Goal: Information Seeking & Learning: Compare options

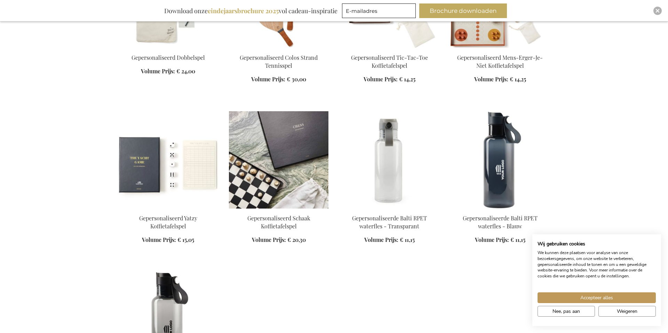
scroll to position [401, 0]
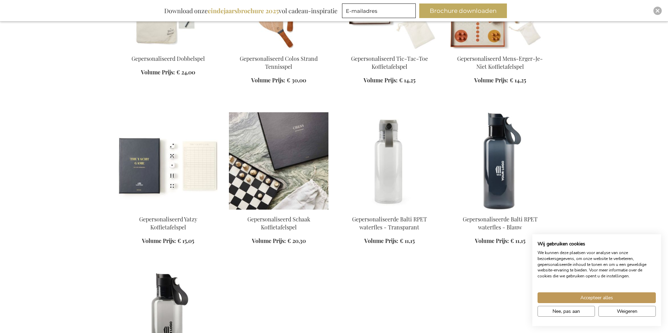
click at [265, 136] on img at bounding box center [278, 160] width 99 height 97
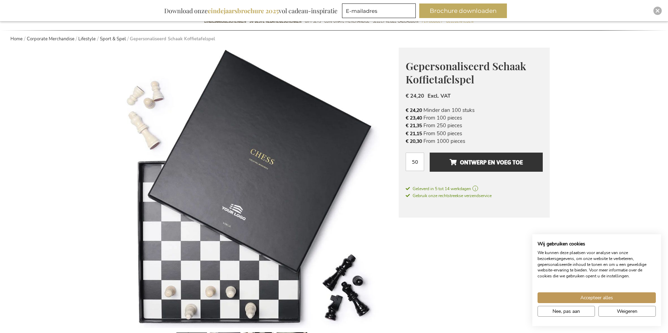
scroll to position [124, 0]
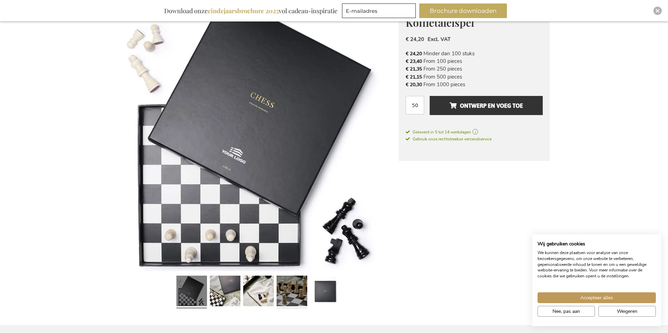
click at [299, 299] on link at bounding box center [291, 292] width 31 height 38
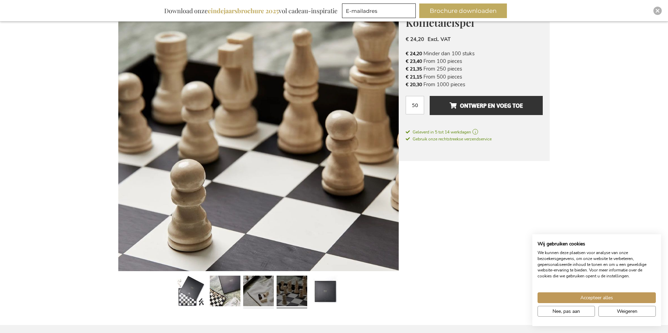
click at [266, 293] on link at bounding box center [258, 292] width 31 height 38
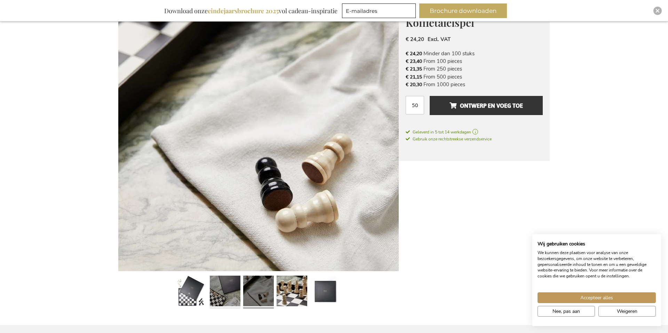
click at [232, 289] on link at bounding box center [225, 292] width 31 height 38
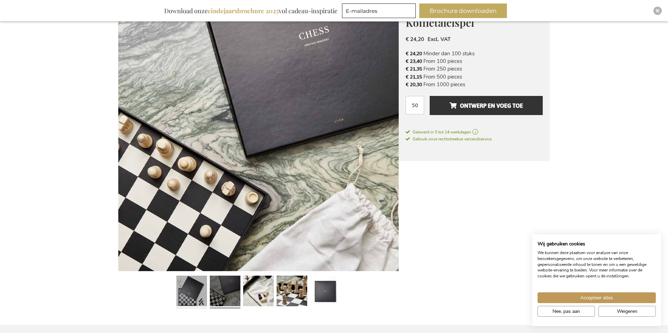
click at [187, 292] on link at bounding box center [191, 292] width 31 height 38
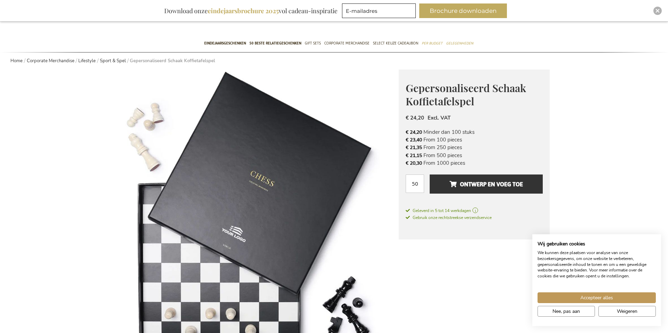
scroll to position [22, 0]
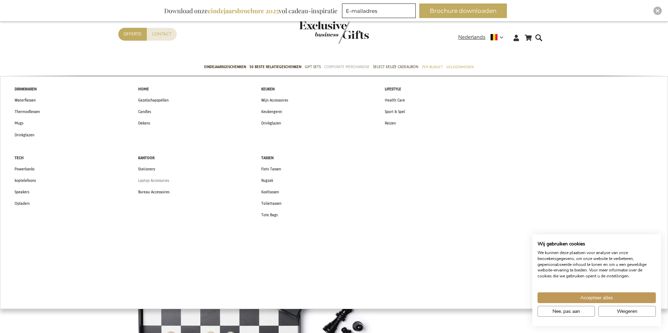
click at [163, 180] on span "Laptop Accessories" at bounding box center [153, 180] width 31 height 7
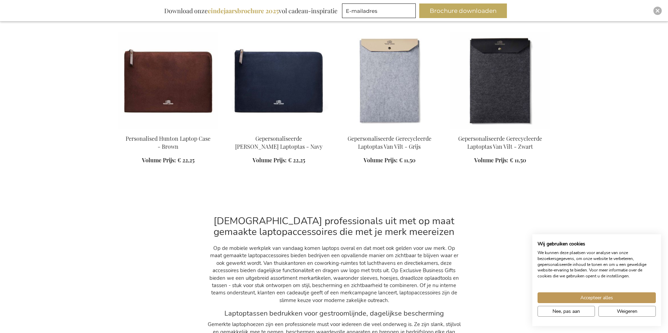
scroll to position [425, 0]
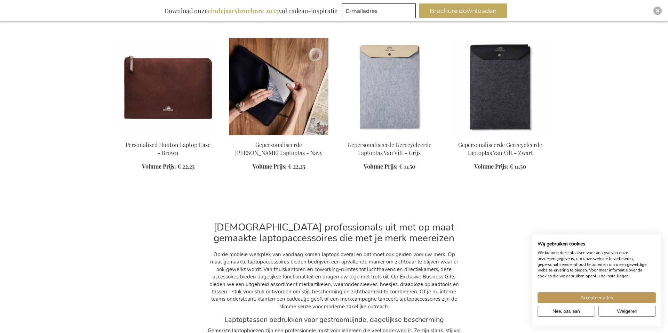
click at [257, 109] on img at bounding box center [278, 86] width 99 height 97
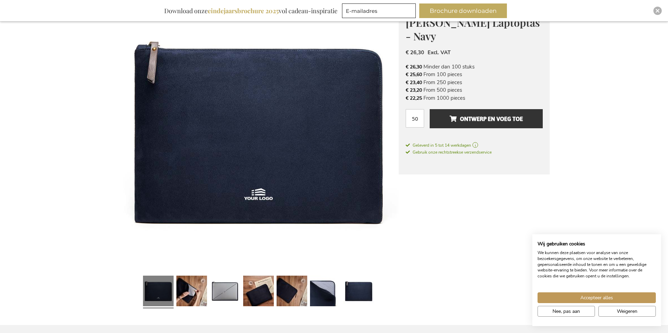
scroll to position [137, 0]
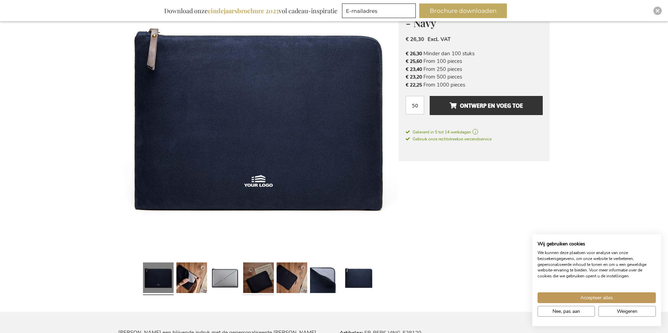
click at [271, 269] on link at bounding box center [258, 279] width 31 height 38
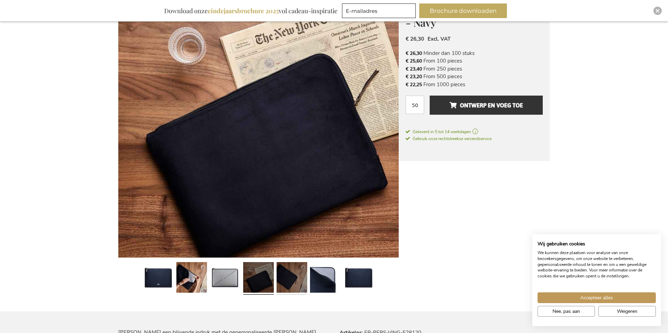
click at [283, 279] on link at bounding box center [291, 278] width 31 height 38
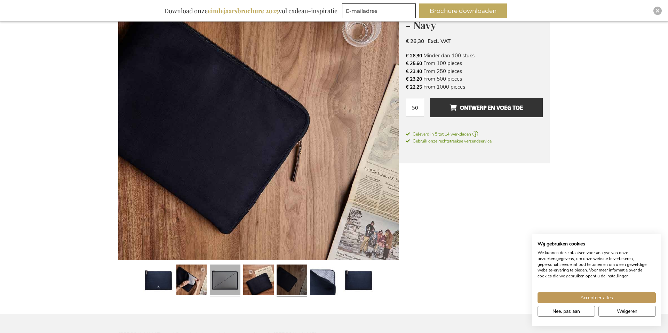
click at [236, 276] on link at bounding box center [225, 281] width 31 height 38
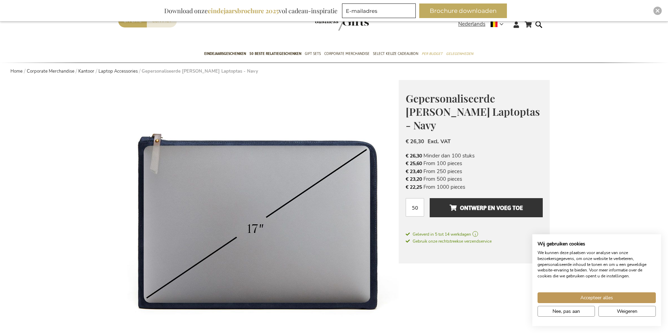
scroll to position [40, 0]
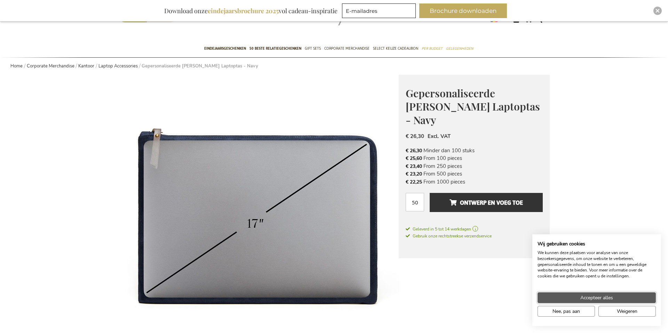
click at [600, 298] on span "Accepteer alles" at bounding box center [596, 297] width 33 height 7
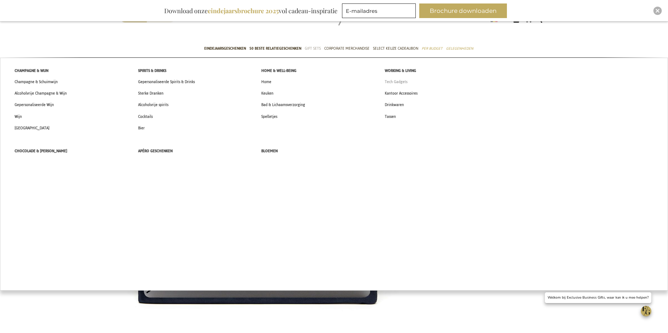
click at [414, 82] on li "Tech Gadgets" at bounding box center [438, 81] width 123 height 11
click at [389, 79] on span "Tech Gadgets" at bounding box center [396, 81] width 23 height 7
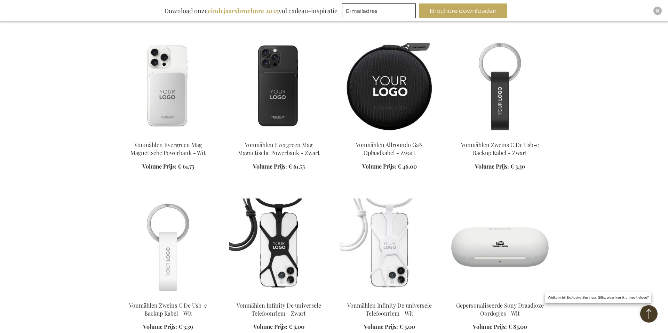
scroll to position [638, 0]
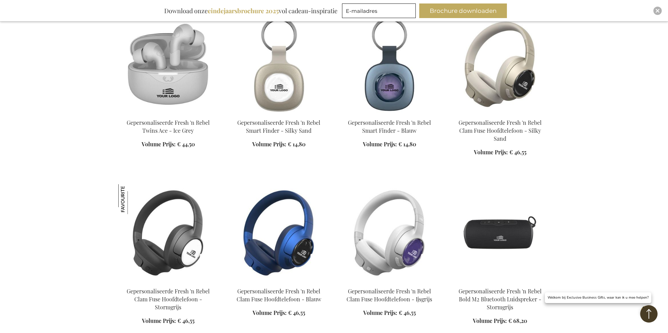
scroll to position [1251, 0]
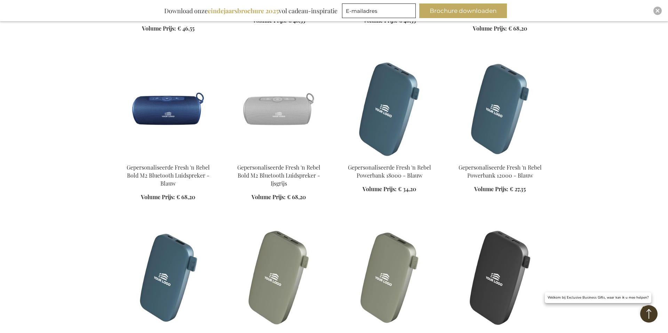
scroll to position [1591, 0]
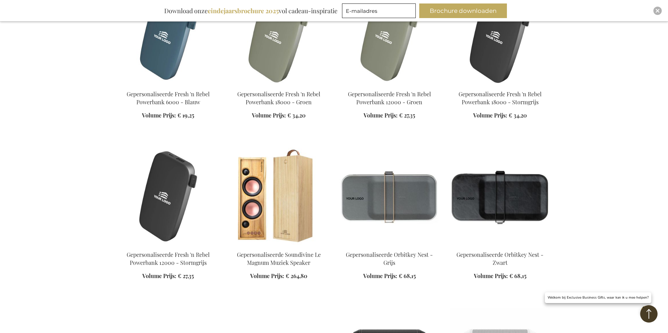
scroll to position [1795, 0]
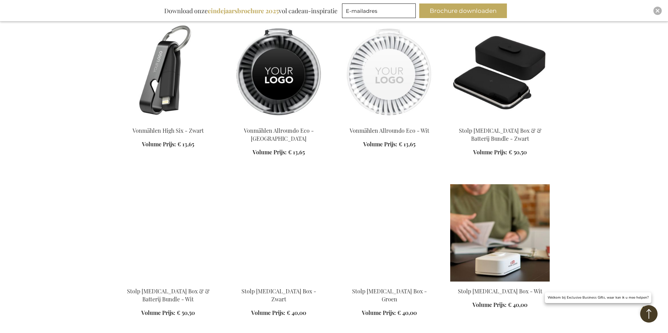
scroll to position [2390, 0]
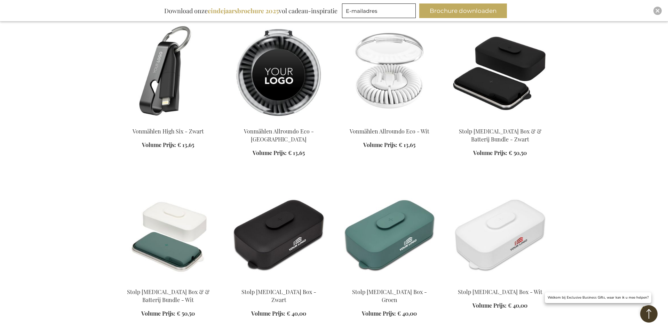
click at [417, 64] on img at bounding box center [388, 72] width 99 height 97
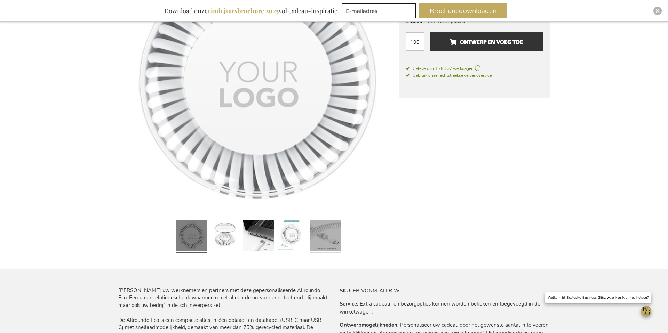
scroll to position [182, 0]
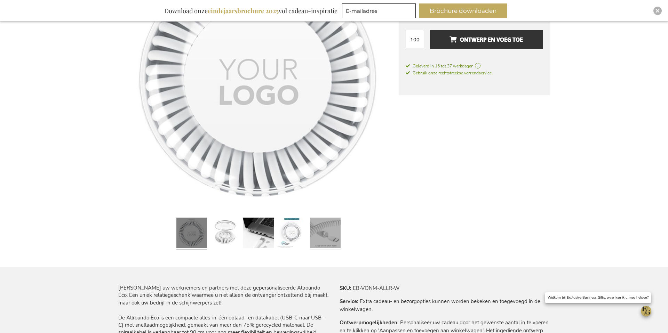
click at [322, 229] on link at bounding box center [325, 234] width 31 height 38
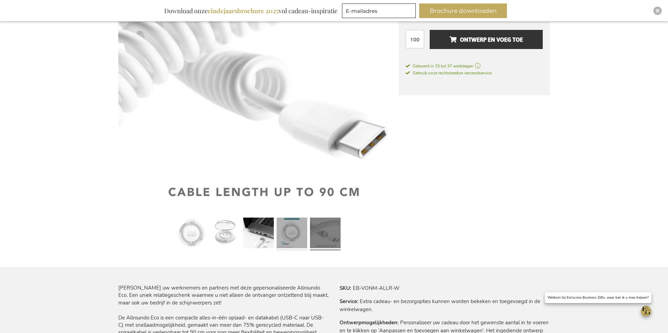
drag, startPoint x: 296, startPoint y: 230, endPoint x: 292, endPoint y: 230, distance: 3.8
click at [296, 230] on link at bounding box center [291, 234] width 31 height 38
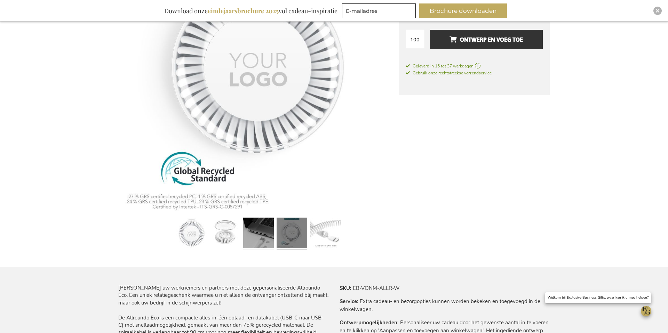
click at [264, 227] on link at bounding box center [258, 234] width 31 height 38
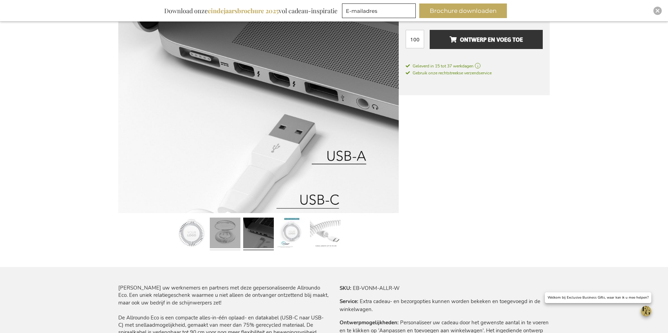
click at [227, 235] on link at bounding box center [225, 234] width 31 height 38
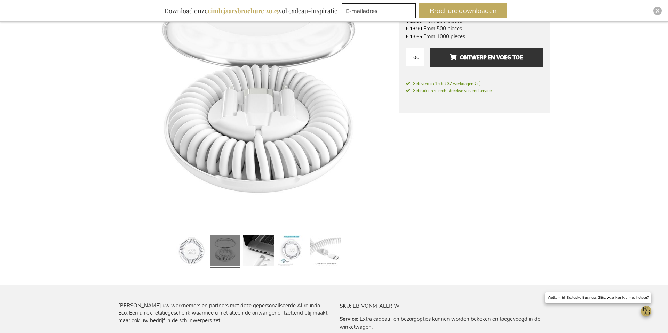
scroll to position [157, 0]
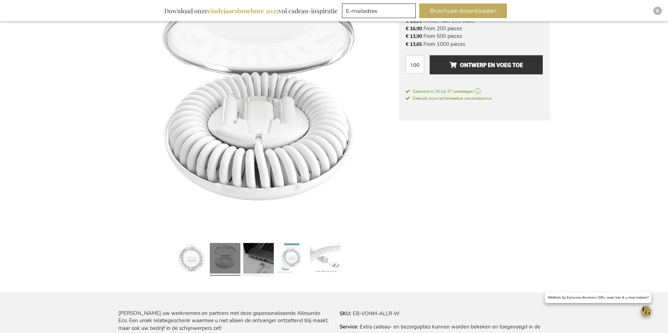
click at [263, 249] on link at bounding box center [258, 259] width 31 height 38
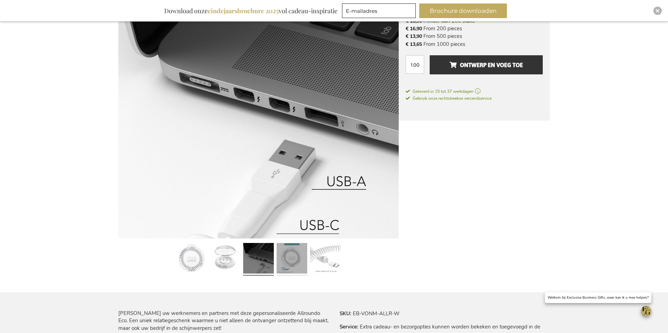
click at [281, 253] on link at bounding box center [291, 259] width 31 height 38
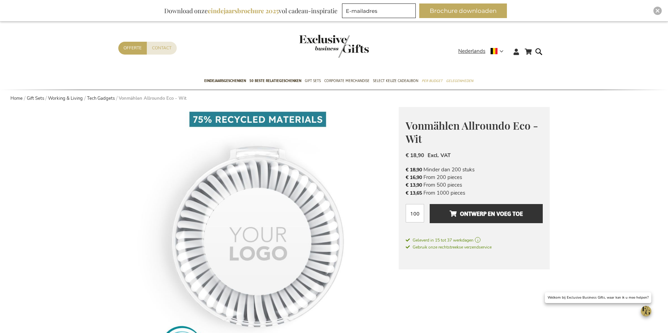
scroll to position [0, 0]
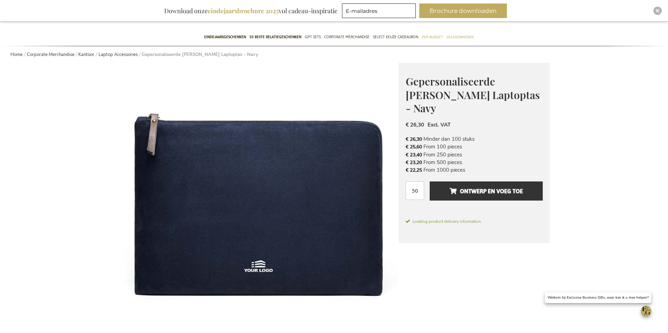
scroll to position [40, 0]
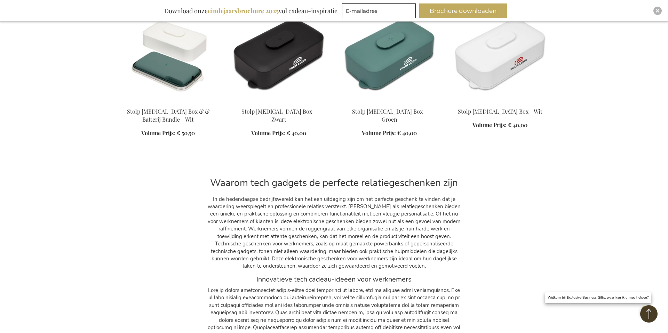
scroll to position [514, 0]
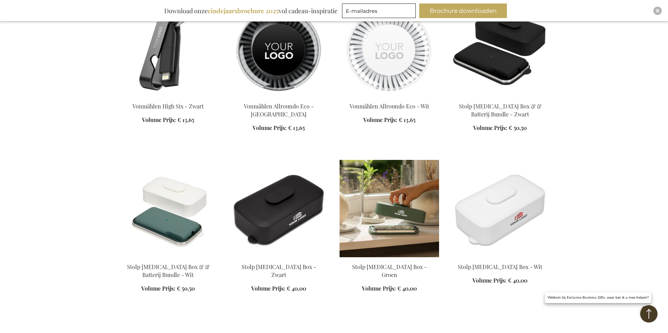
click at [387, 198] on img at bounding box center [388, 208] width 99 height 97
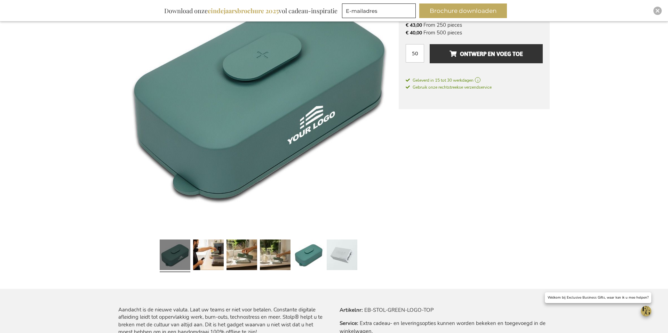
scroll to position [213, 0]
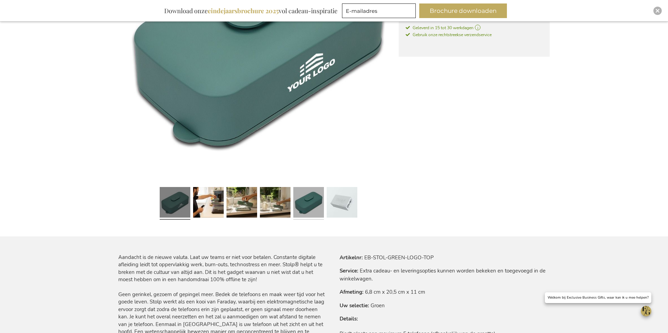
click at [314, 208] on link at bounding box center [308, 203] width 31 height 38
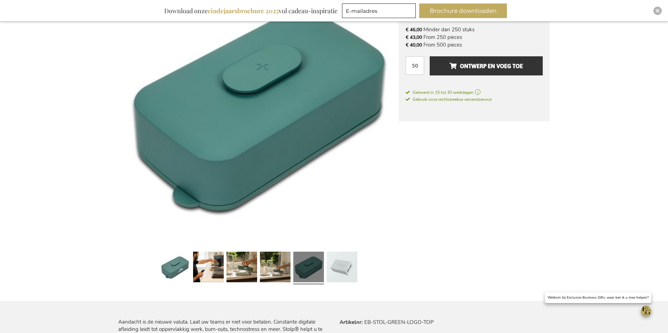
scroll to position [145, 0]
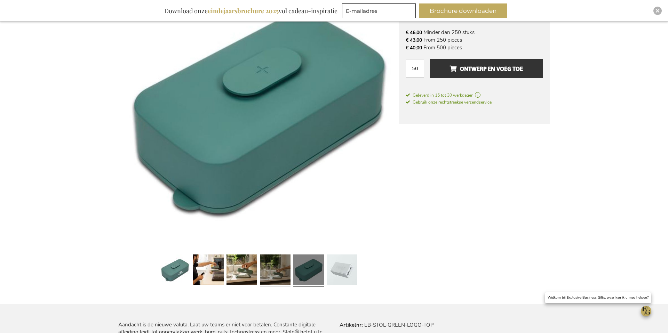
click at [274, 257] on link at bounding box center [275, 271] width 31 height 38
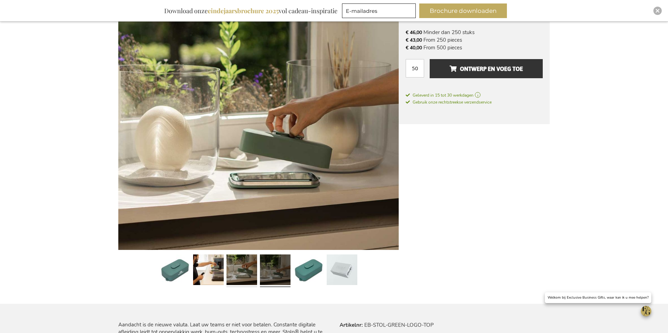
click at [244, 260] on link at bounding box center [241, 271] width 31 height 38
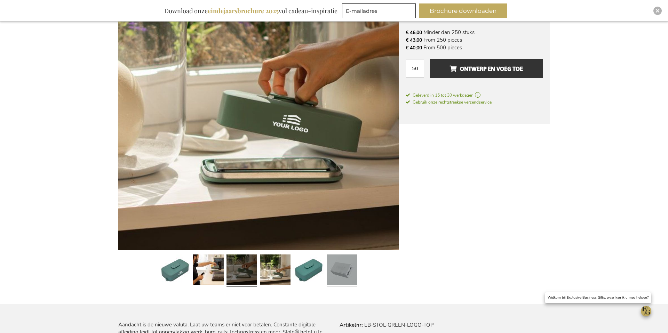
click at [328, 267] on link at bounding box center [342, 271] width 31 height 38
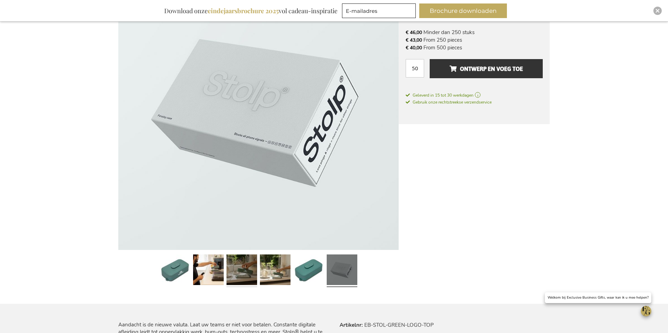
click at [226, 262] on link at bounding box center [241, 271] width 31 height 38
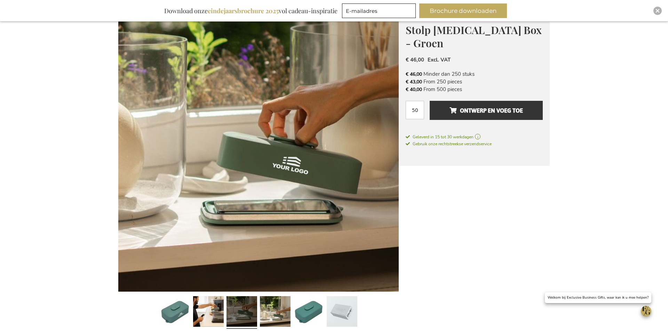
scroll to position [0, 0]
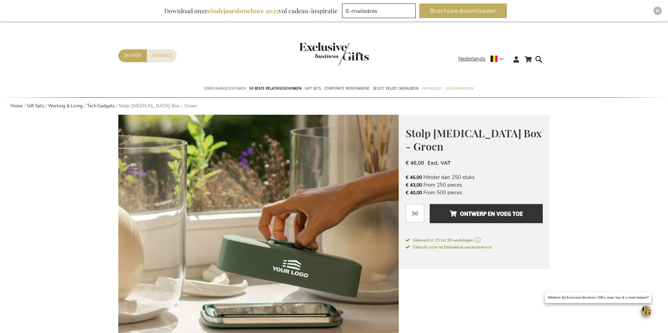
click at [235, 89] on span "Eindejaarsgeschenken" at bounding box center [225, 88] width 42 height 7
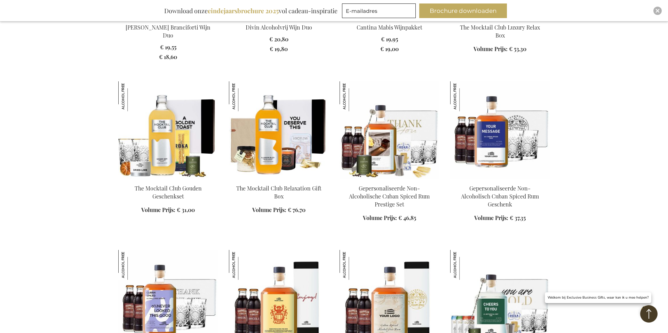
scroll to position [681, 0]
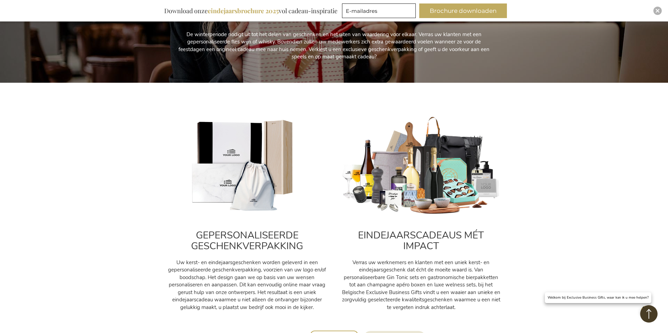
scroll to position [11, 0]
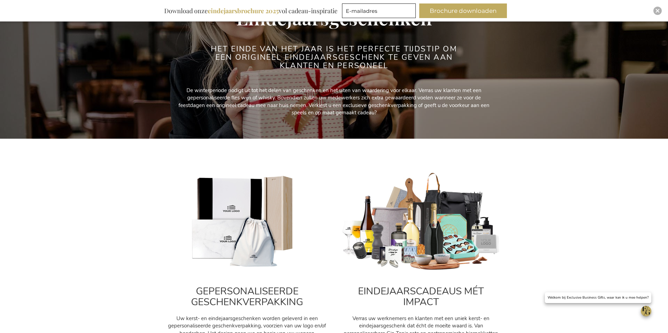
click at [450, 212] on img at bounding box center [421, 222] width 160 height 100
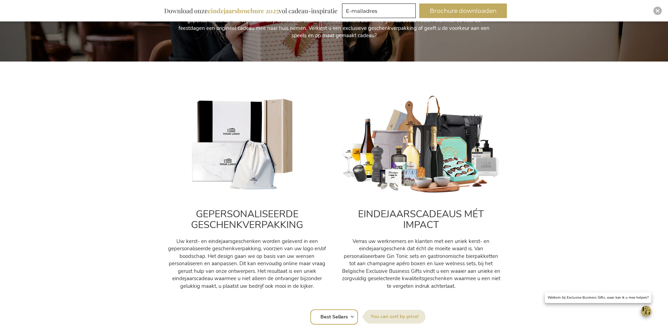
click at [402, 201] on div "EINDEJAARSCADEAUS MÉT IMPACT Verras uw werknemers en klanten met een uniek kers…" at bounding box center [421, 245] width 160 height 90
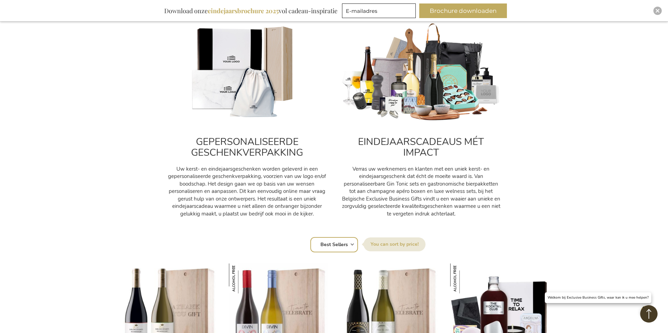
scroll to position [265, 0]
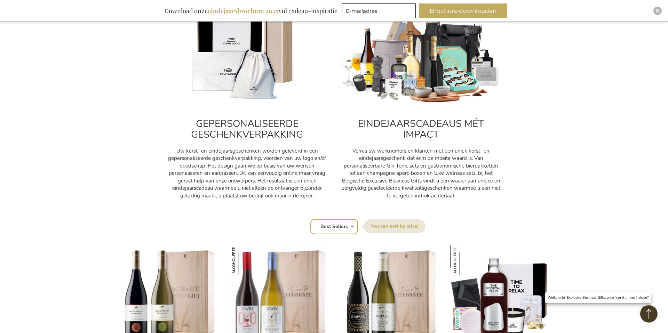
click at [352, 229] on select "Positie Best Sellers Meest bekeken Nieuw Biggest Saving Price: low to high Pric…" at bounding box center [334, 226] width 48 height 15
select select "saving"
click at [310, 219] on select "Positie Best Sellers Meest bekeken Nieuw Biggest Saving Price: low to high Pric…" at bounding box center [334, 226] width 48 height 15
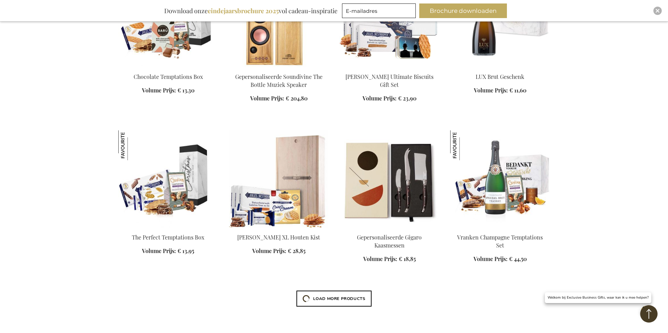
scroll to position [717, 0]
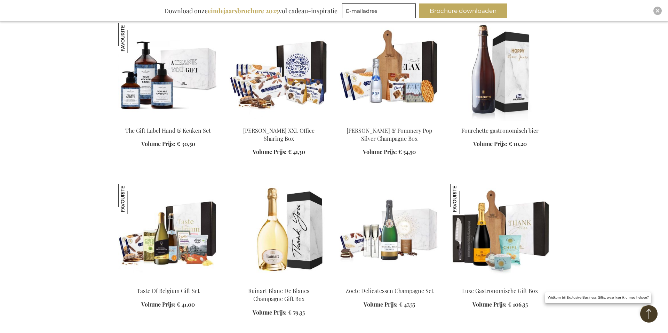
scroll to position [1317, 0]
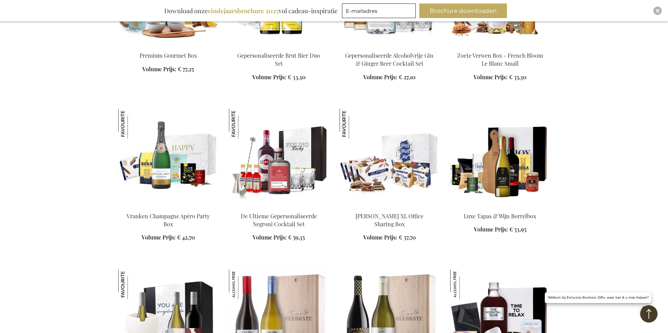
scroll to position [1849, 0]
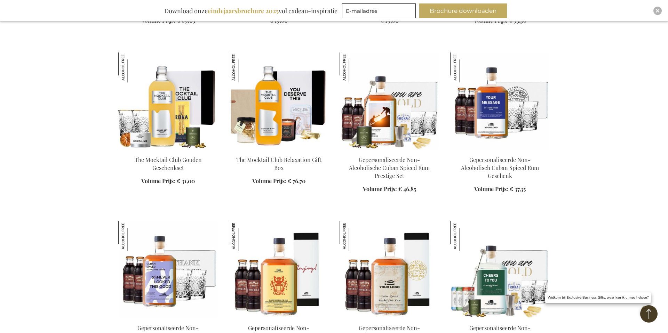
scroll to position [2224, 0]
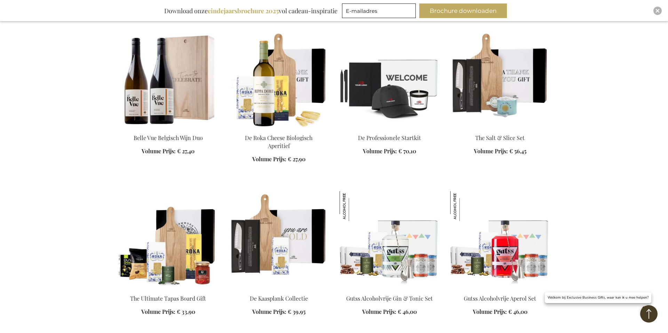
scroll to position [2901, 0]
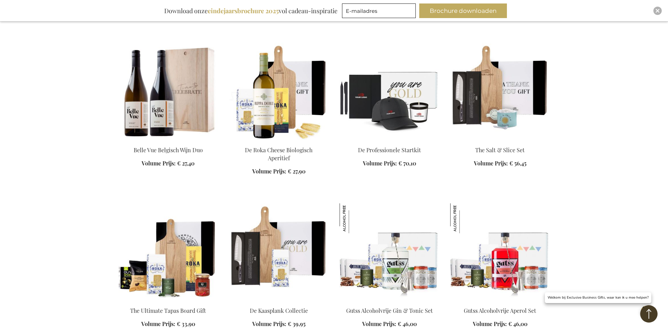
click at [404, 111] on img at bounding box center [388, 91] width 99 height 97
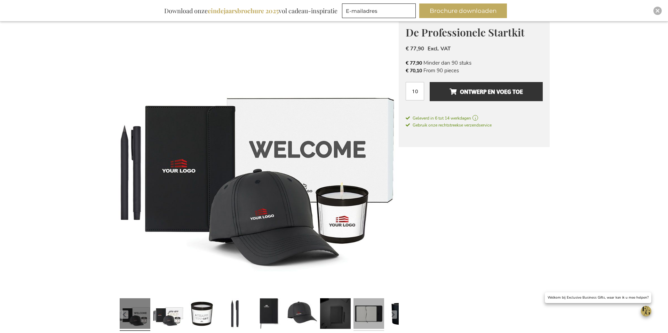
scroll to position [94, 0]
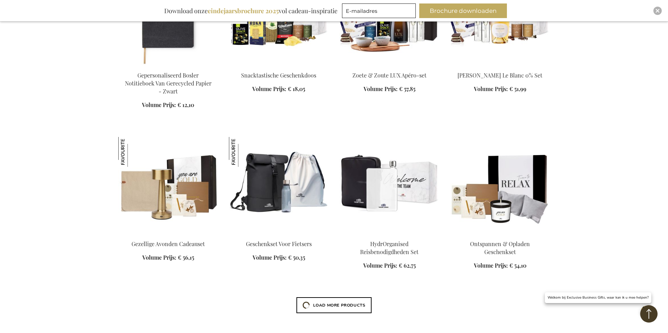
scroll to position [2680, 0]
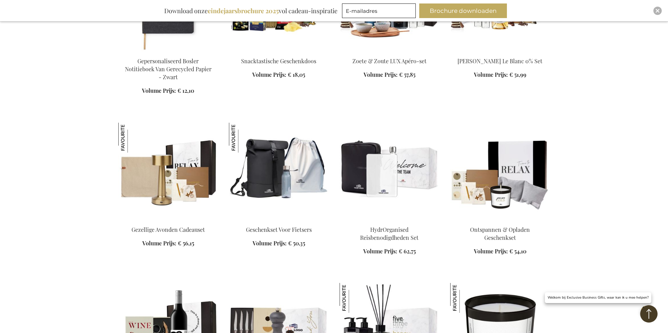
click at [133, 174] on img at bounding box center [167, 171] width 99 height 97
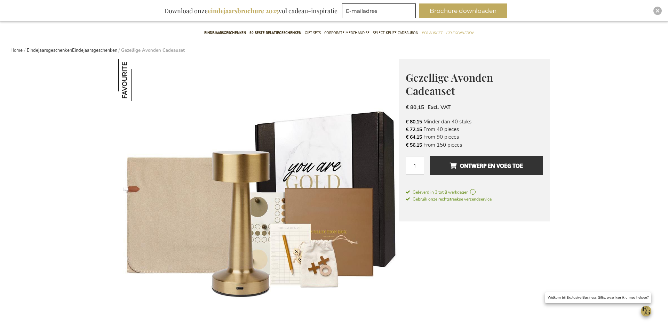
scroll to position [64, 0]
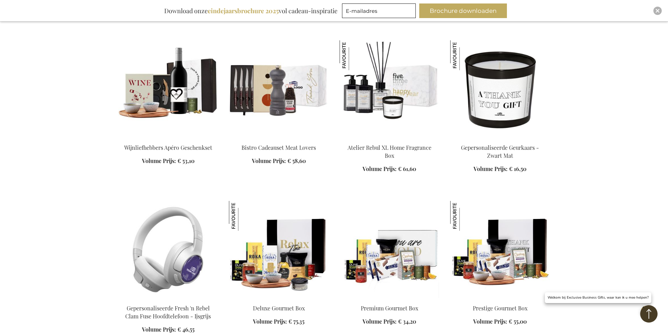
scroll to position [1010, 0]
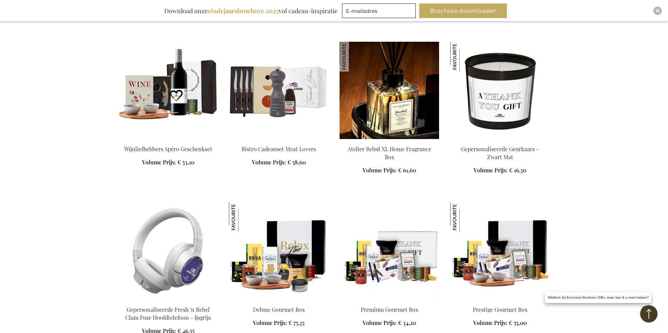
click at [388, 122] on img at bounding box center [388, 90] width 99 height 97
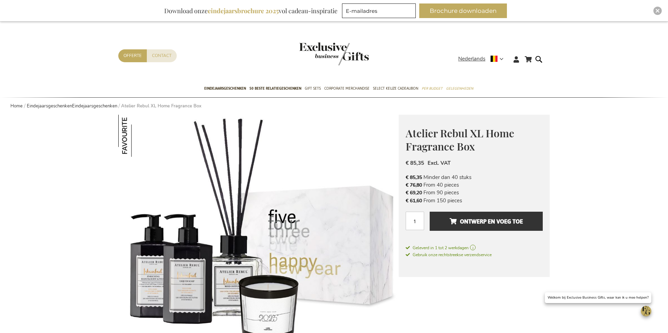
scroll to position [7, 0]
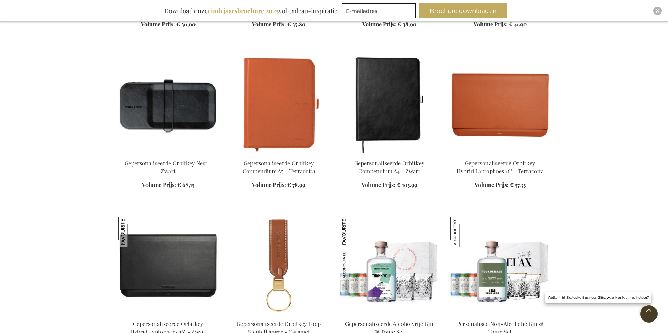
scroll to position [1459, 0]
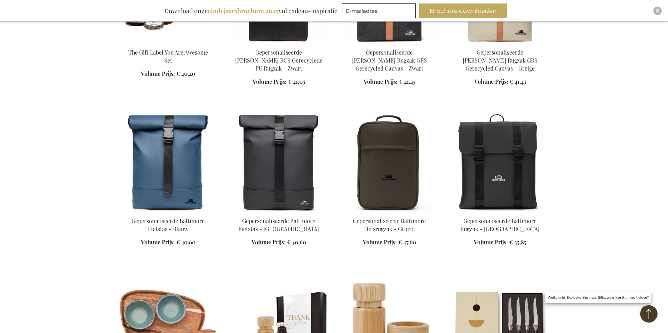
scroll to position [2255, 0]
